Goal: Information Seeking & Learning: Learn about a topic

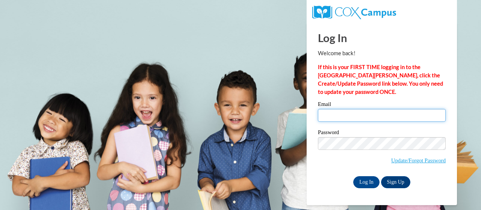
click at [365, 115] on input "Email" at bounding box center [382, 115] width 128 height 13
type input "drew.volkmann@muskegonorway.org"
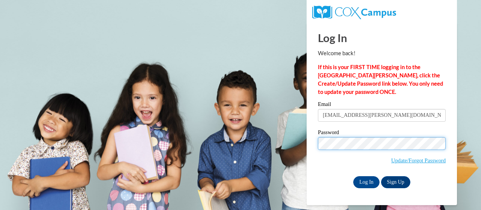
click at [353, 176] on input "Log In" at bounding box center [366, 182] width 26 height 12
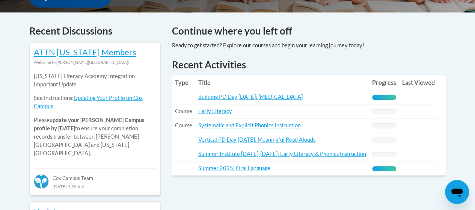
scroll to position [376, 0]
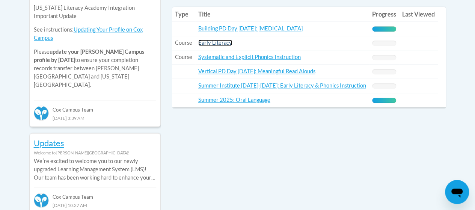
click at [213, 41] on link "Early Literacy" at bounding box center [215, 42] width 34 height 6
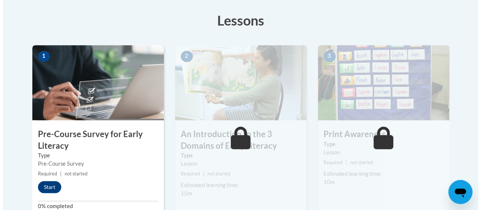
scroll to position [263, 0]
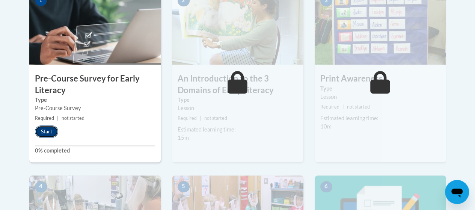
click at [44, 129] on button "Start" at bounding box center [46, 132] width 23 height 12
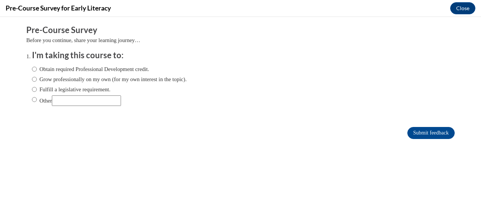
scroll to position [0, 0]
click at [57, 88] on label "Fulfill a legislative requirement." at bounding box center [71, 89] width 79 height 8
click at [37, 88] on input "Fulfill a legislative requirement." at bounding box center [34, 89] width 5 height 8
radio input "true"
click at [430, 131] on input "Submit feedback" at bounding box center [430, 133] width 47 height 12
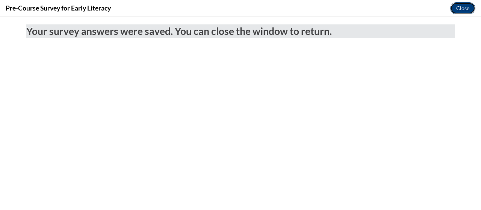
click at [458, 12] on button "Close" at bounding box center [462, 8] width 25 height 12
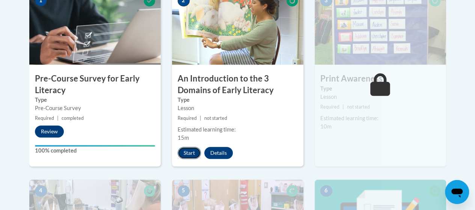
click at [192, 150] on button "Start" at bounding box center [189, 153] width 23 height 12
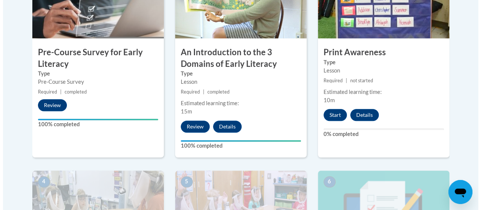
scroll to position [301, 0]
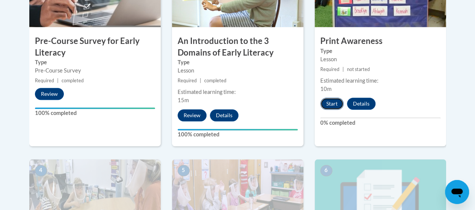
click at [333, 100] on button "Start" at bounding box center [332, 104] width 23 height 12
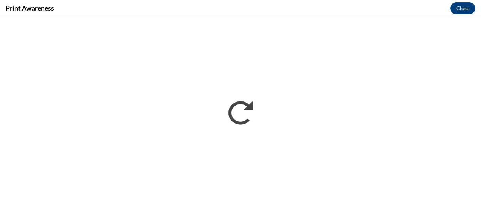
scroll to position [0, 0]
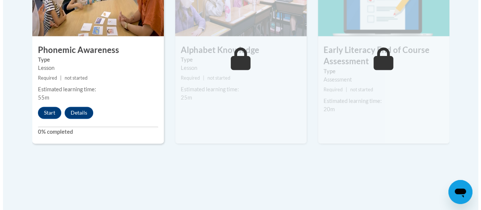
scroll to position [502, 0]
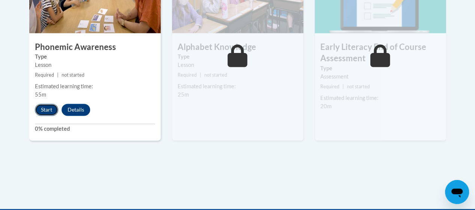
click at [47, 109] on button "Start" at bounding box center [46, 110] width 23 height 12
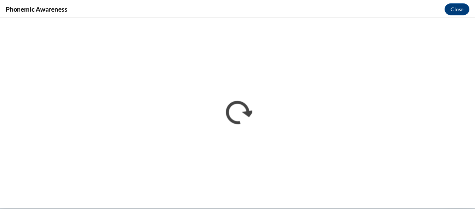
scroll to position [0, 0]
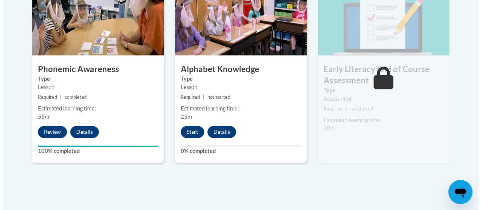
scroll to position [481, 0]
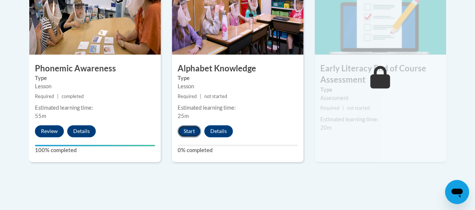
click at [190, 129] on button "Start" at bounding box center [189, 131] width 23 height 12
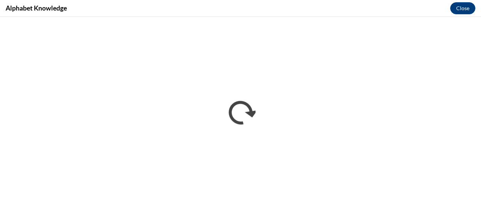
scroll to position [0, 0]
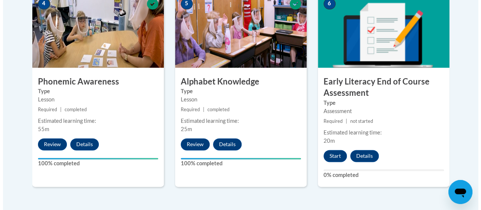
scroll to position [467, 0]
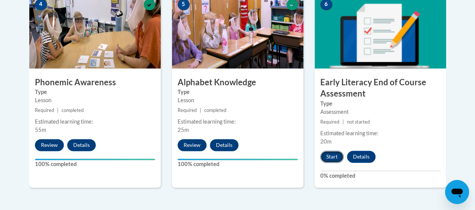
click at [333, 151] on button "Start" at bounding box center [332, 157] width 23 height 12
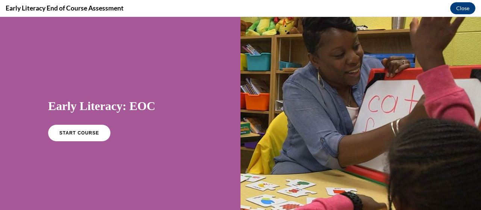
scroll to position [0, 0]
click at [80, 132] on span "START COURSE" at bounding box center [79, 133] width 42 height 6
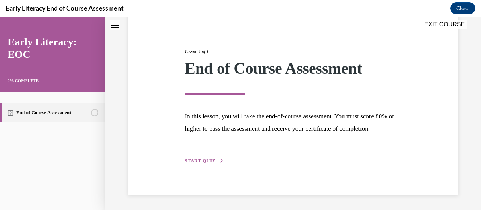
scroll to position [85, 0]
click at [204, 158] on div "Lesson 1 of 1 End of Course Assessment In this lesson, you will take the end-of…" at bounding box center [293, 98] width 228 height 134
click at [209, 163] on span "START QUIZ" at bounding box center [200, 160] width 31 height 5
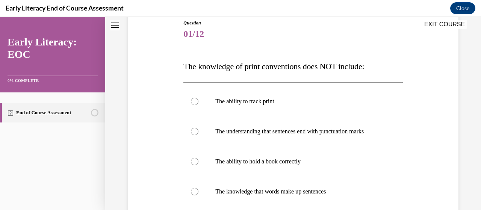
scroll to position [83, 0]
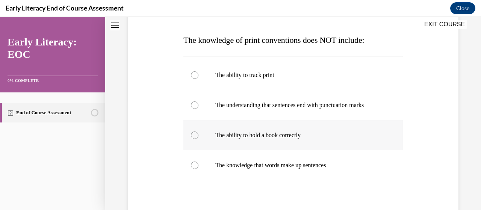
click at [242, 132] on p "The ability to hold a book correctly" at bounding box center [299, 136] width 168 height 8
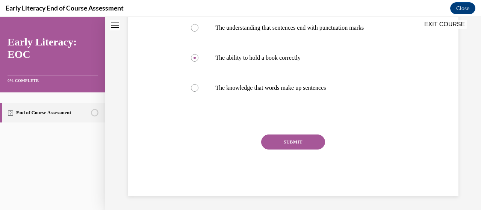
click at [291, 144] on button "SUBMIT" at bounding box center [293, 142] width 64 height 15
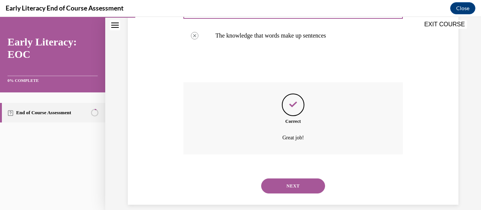
scroll to position [250, 0]
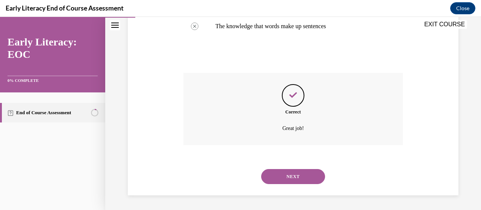
click at [292, 182] on button "NEXT" at bounding box center [293, 176] width 64 height 15
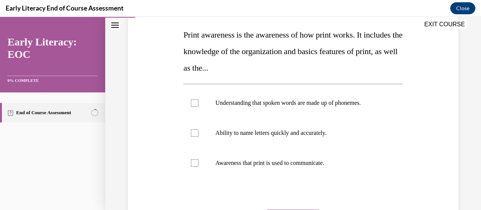
scroll to position [116, 0]
click at [239, 165] on p "Awareness that print is used to communicate." at bounding box center [299, 164] width 168 height 8
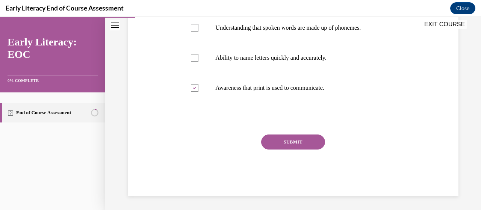
click at [296, 139] on button "SUBMIT" at bounding box center [293, 142] width 64 height 15
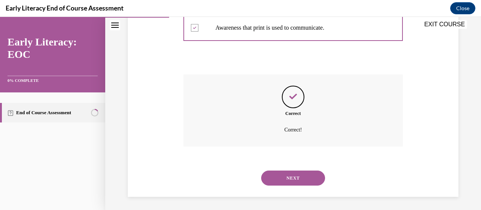
scroll to position [253, 0]
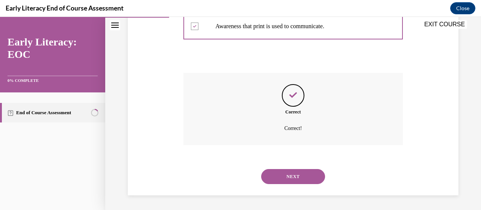
click at [286, 179] on button "NEXT" at bounding box center [293, 176] width 64 height 15
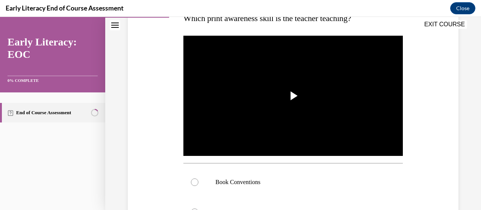
scroll to position [207, 0]
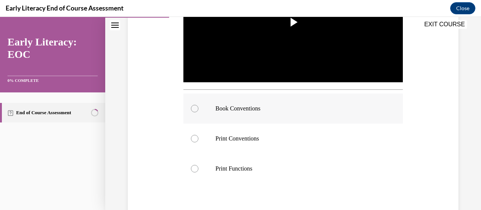
click at [240, 107] on p "Book Conventions" at bounding box center [299, 109] width 168 height 8
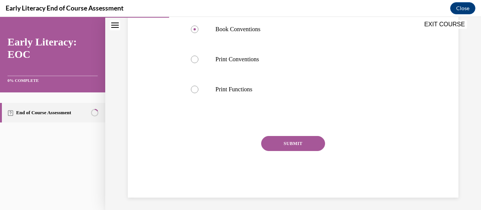
click at [298, 136] on button "SUBMIT" at bounding box center [293, 143] width 64 height 15
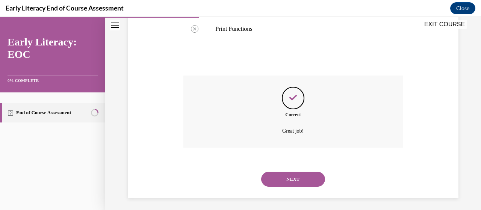
scroll to position [347, 0]
click at [284, 178] on button "NEXT" at bounding box center [293, 178] width 64 height 15
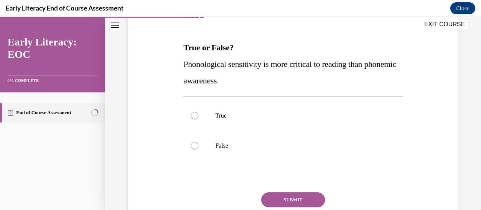
scroll to position [106, 0]
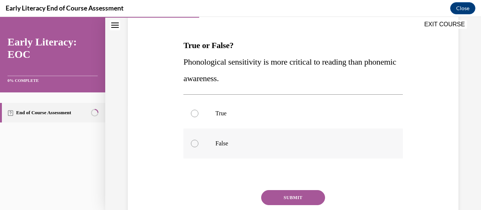
click at [240, 136] on div at bounding box center [292, 144] width 219 height 30
click at [284, 197] on button "SUBMIT" at bounding box center [293, 197] width 64 height 15
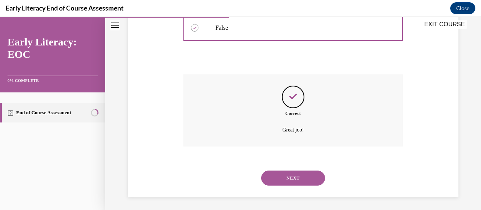
scroll to position [223, 0]
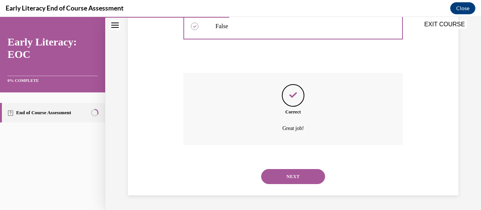
click at [299, 173] on button "NEXT" at bounding box center [293, 176] width 64 height 15
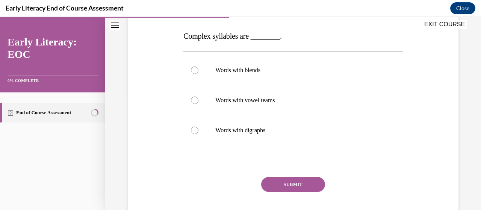
scroll to position [114, 0]
click at [234, 60] on div at bounding box center [292, 71] width 219 height 30
click at [288, 186] on button "SUBMIT" at bounding box center [293, 184] width 64 height 15
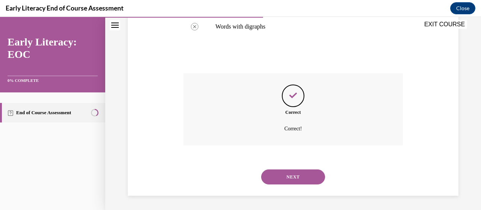
scroll to position [219, 0]
click at [301, 178] on button "NEXT" at bounding box center [293, 176] width 64 height 15
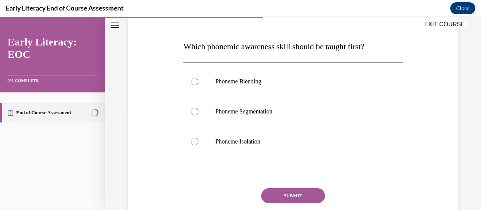
scroll to position [104, 0]
click at [257, 143] on p "Phoneme Isolation" at bounding box center [299, 142] width 168 height 8
click at [290, 199] on button "SUBMIT" at bounding box center [293, 196] width 64 height 15
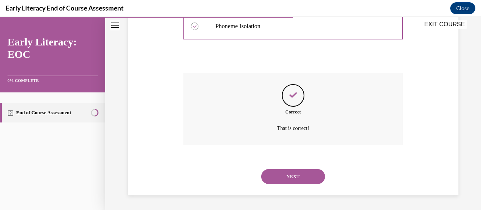
scroll to position [220, 0]
click at [290, 178] on button "NEXT" at bounding box center [293, 176] width 64 height 15
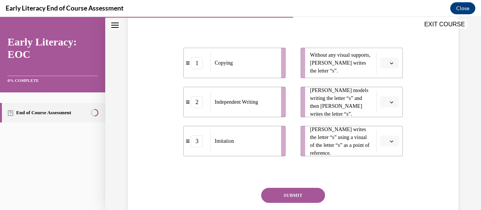
scroll to position [155, 0]
click at [389, 65] on span "button" at bounding box center [391, 62] width 5 height 5
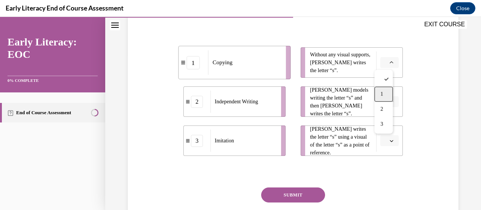
click at [379, 94] on div "1" at bounding box center [383, 94] width 18 height 15
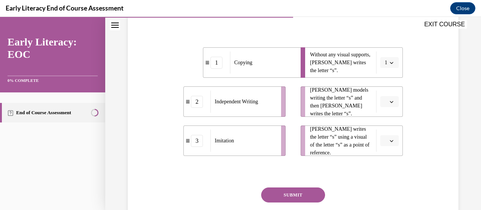
click at [390, 62] on icon "button" at bounding box center [392, 63] width 4 height 4
click at [385, 111] on div "2" at bounding box center [382, 109] width 18 height 15
click at [390, 103] on icon "button" at bounding box center [392, 102] width 4 height 4
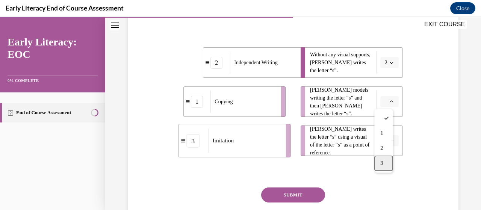
click at [381, 166] on span "3" at bounding box center [381, 163] width 3 height 6
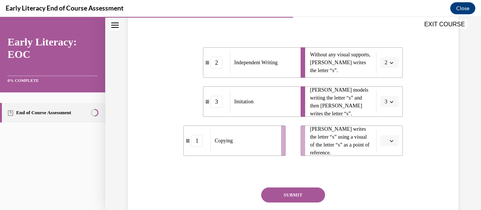
click at [390, 142] on icon "button" at bounding box center [392, 141] width 4 height 4
click at [381, 96] on span "1" at bounding box center [381, 94] width 3 height 6
click at [298, 191] on button "SUBMIT" at bounding box center [293, 195] width 64 height 15
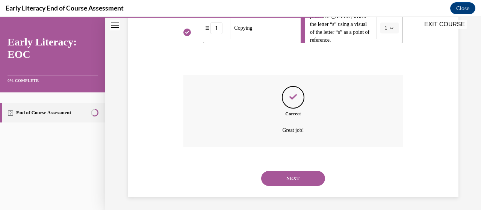
scroll to position [270, 0]
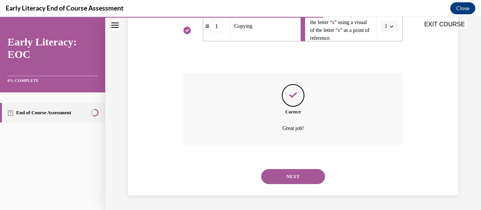
click at [290, 177] on button "NEXT" at bounding box center [293, 176] width 64 height 15
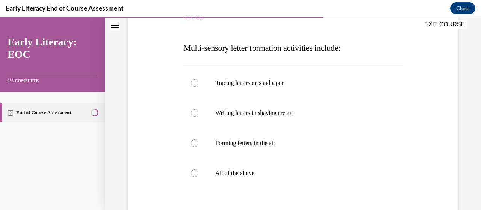
scroll to position [103, 0]
click at [260, 175] on p "All of the above" at bounding box center [299, 174] width 168 height 8
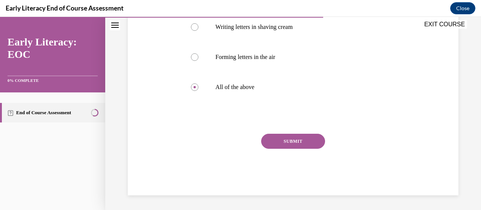
click at [296, 141] on button "SUBMIT" at bounding box center [293, 141] width 64 height 15
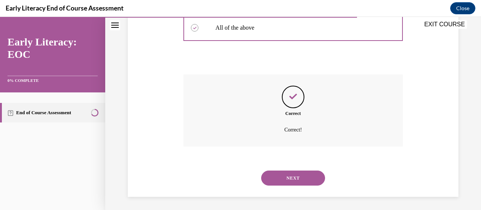
scroll to position [250, 0]
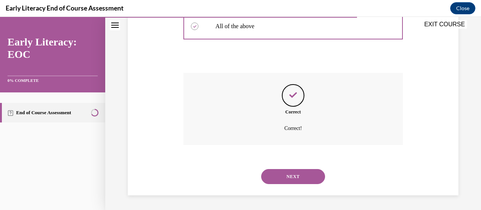
click at [288, 178] on button "NEXT" at bounding box center [293, 176] width 64 height 15
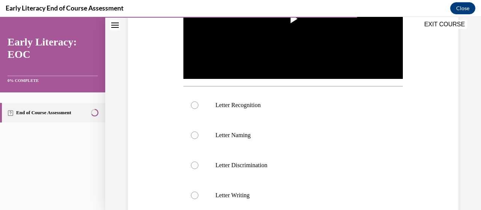
scroll to position [210, 0]
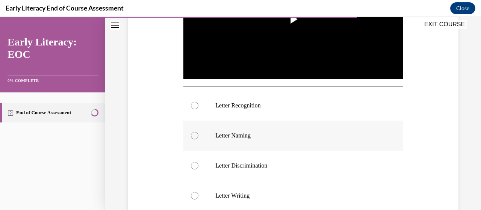
click at [236, 135] on p "Letter Naming" at bounding box center [299, 136] width 168 height 8
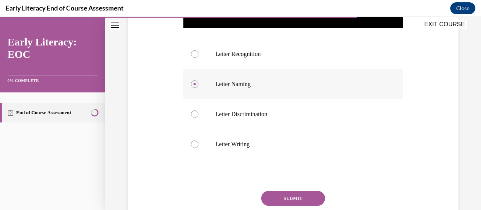
scroll to position [263, 0]
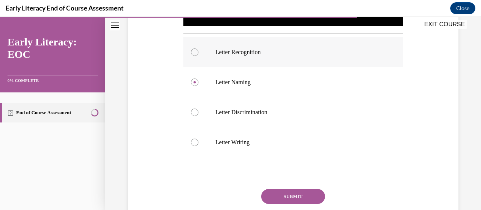
click at [230, 57] on div at bounding box center [292, 52] width 219 height 30
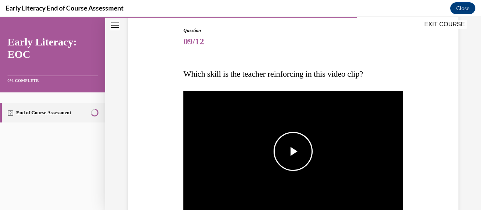
click at [347, 153] on img "Video player" at bounding box center [292, 151] width 219 height 123
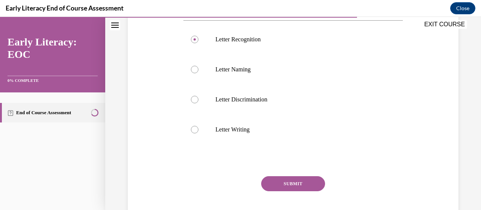
click at [282, 184] on button "SUBMIT" at bounding box center [293, 183] width 64 height 15
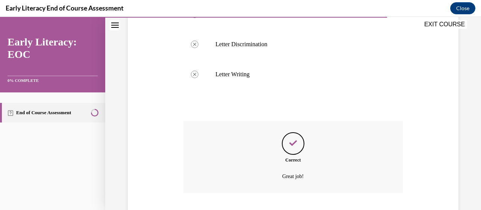
scroll to position [377, 0]
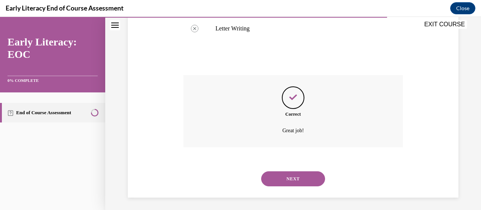
click at [299, 181] on button "NEXT" at bounding box center [293, 178] width 64 height 15
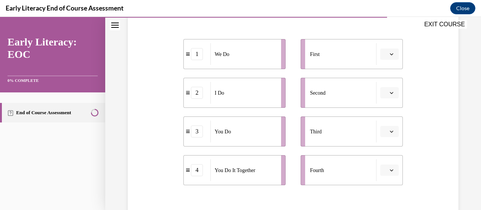
scroll to position [147, 0]
click at [390, 54] on icon "button" at bounding box center [391, 54] width 3 height 2
click at [383, 106] on div "2" at bounding box center [383, 100] width 18 height 15
click at [390, 92] on icon "button" at bounding box center [392, 93] width 4 height 4
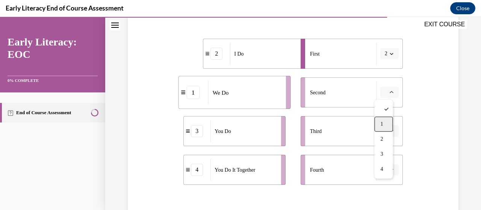
click at [385, 121] on div "1" at bounding box center [383, 123] width 18 height 15
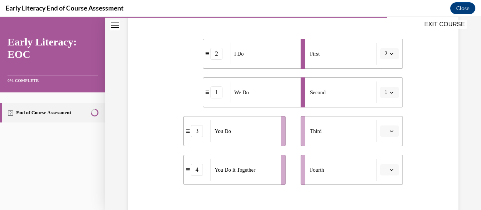
click at [390, 130] on icon "button" at bounding box center [392, 131] width 4 height 4
click at [383, 118] on div "4" at bounding box center [383, 114] width 18 height 15
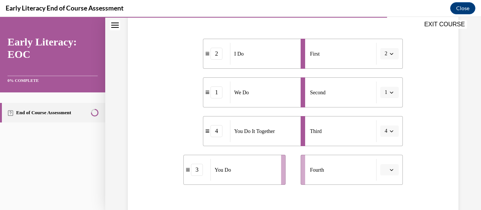
click at [390, 170] on icon "button" at bounding box center [392, 170] width 4 height 4
click at [383, 139] on span "3" at bounding box center [381, 138] width 3 height 6
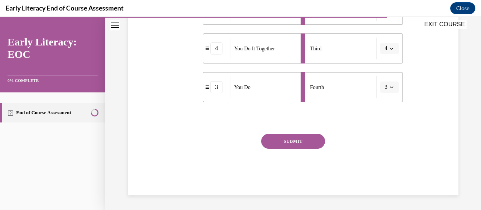
click at [292, 139] on button "SUBMIT" at bounding box center [293, 141] width 64 height 15
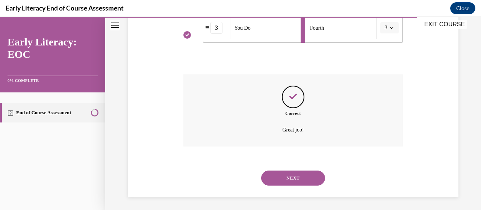
scroll to position [291, 0]
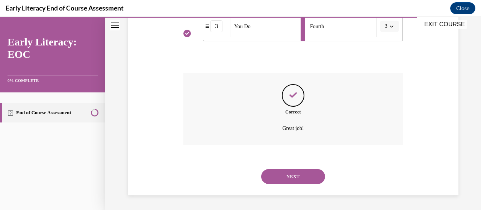
click at [290, 178] on button "NEXT" at bounding box center [293, 176] width 64 height 15
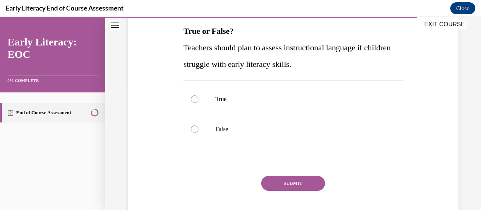
scroll to position [120, 0]
click at [220, 100] on p "True" at bounding box center [299, 100] width 168 height 8
click at [286, 181] on button "SUBMIT" at bounding box center [293, 183] width 64 height 15
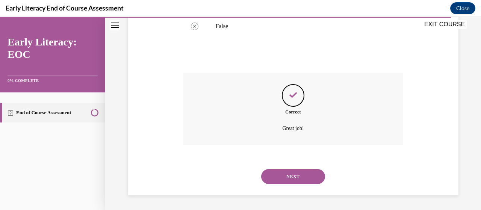
scroll to position [223, 0]
click at [295, 177] on button "NEXT" at bounding box center [293, 176] width 64 height 15
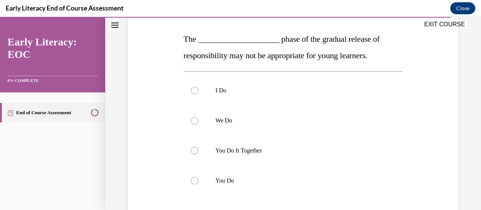
scroll to position [112, 0]
click at [220, 178] on p "You Do" at bounding box center [299, 181] width 168 height 8
click at [219, 146] on div at bounding box center [292, 151] width 219 height 30
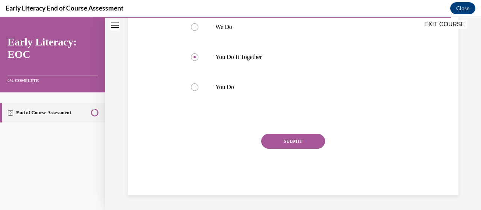
click at [292, 137] on button "SUBMIT" at bounding box center [293, 141] width 64 height 15
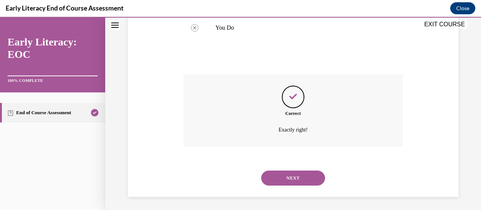
scroll to position [267, 0]
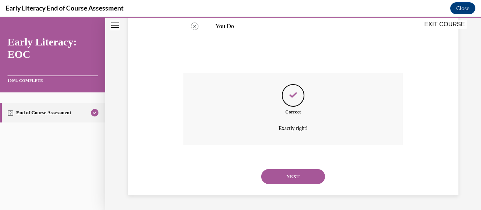
click at [298, 170] on button "NEXT" at bounding box center [293, 176] width 64 height 15
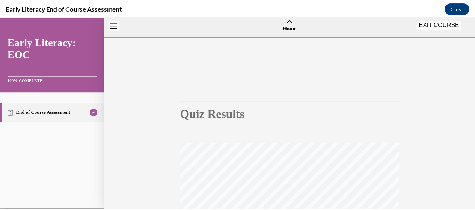
scroll to position [192, 0]
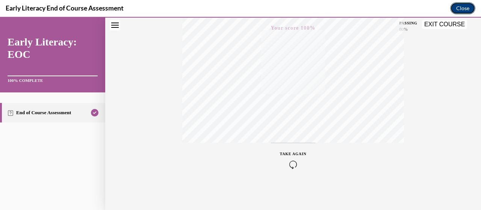
click at [460, 9] on button "Close" at bounding box center [462, 8] width 25 height 12
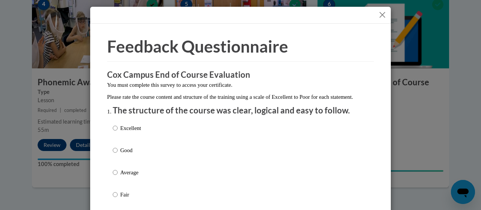
click at [380, 13] on button "Close" at bounding box center [382, 14] width 9 height 9
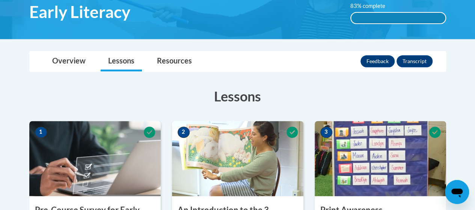
scroll to position [0, 0]
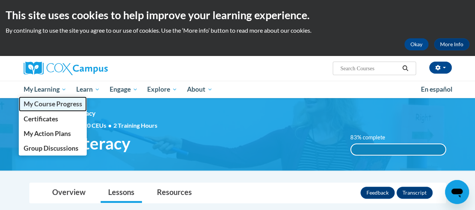
click at [44, 106] on span "My Course Progress" at bounding box center [52, 104] width 59 height 8
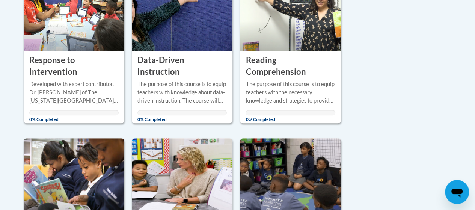
scroll to position [219, 0]
